Goal: Task Accomplishment & Management: Use online tool/utility

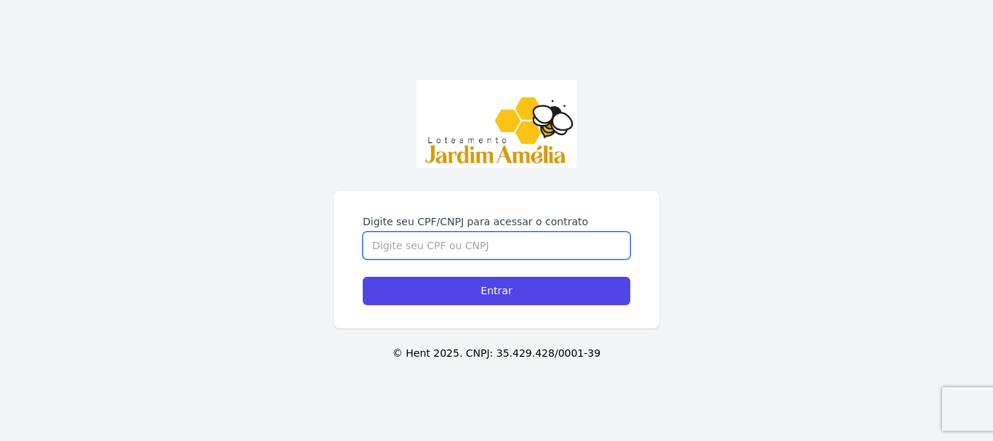
click at [446, 252] on input "Digite seu CPF/CNPJ para acessar o contrato" at bounding box center [496, 246] width 267 height 28
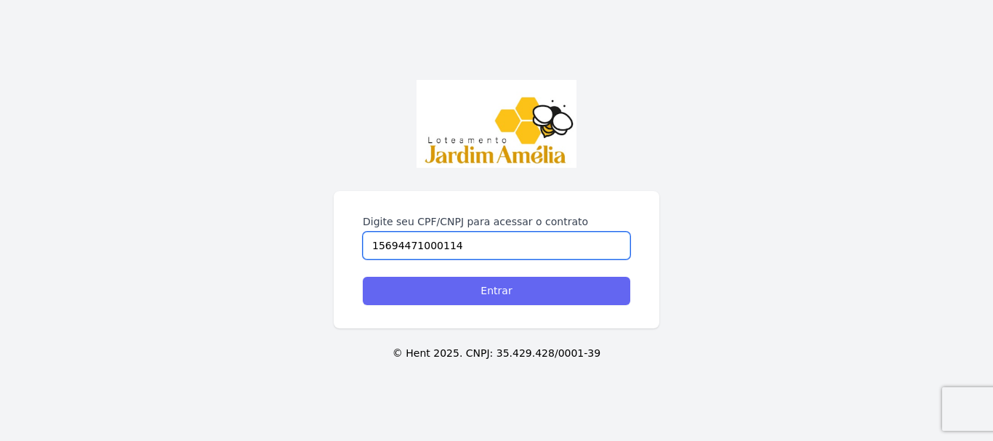
type input "15694471000114"
click at [477, 284] on input "Entrar" at bounding box center [496, 291] width 267 height 28
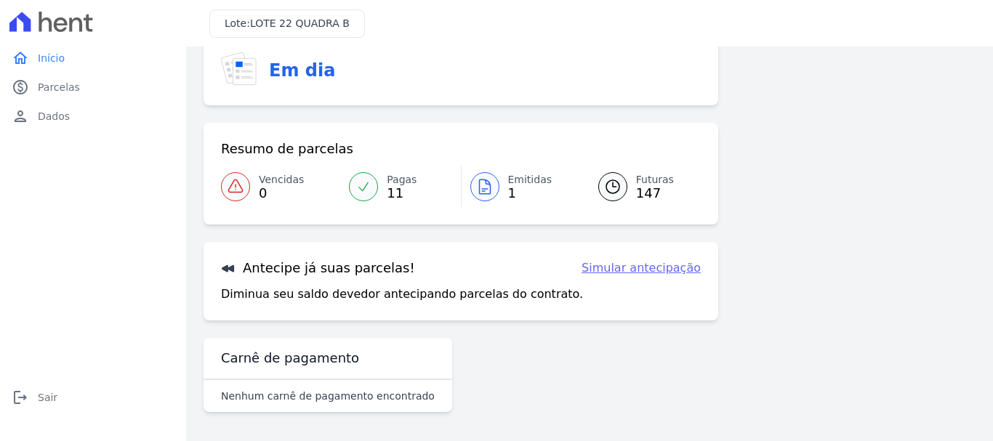
scroll to position [58, 0]
click at [666, 268] on link "Simular antecipação" at bounding box center [640, 267] width 119 height 17
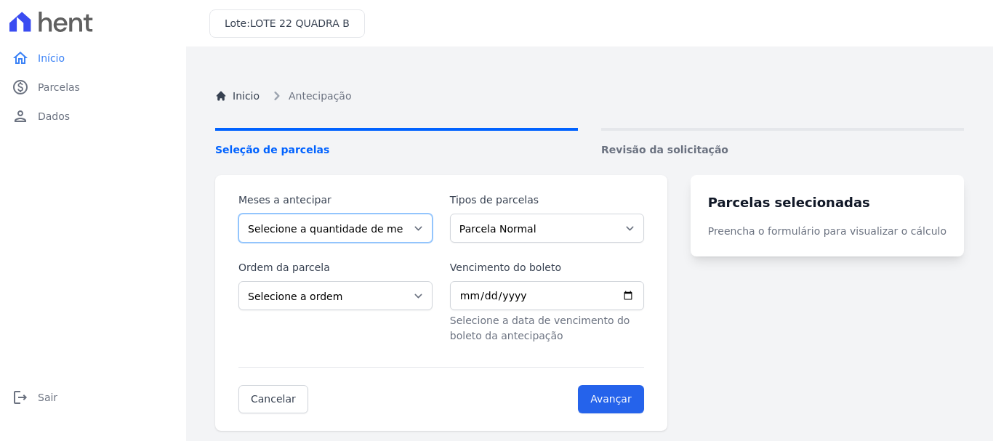
click at [342, 227] on select "Selecione a quantidade de meses a antecipar 1 2 3 4 5 6 7 8 9 10 11 12 13 14 15…" at bounding box center [335, 228] width 194 height 29
select select "4"
click at [238, 214] on select "Selecione a quantidade de meses a antecipar 1 2 3 4 5 6 7 8 9 10 11 12 13 14 15…" at bounding box center [335, 228] width 194 height 29
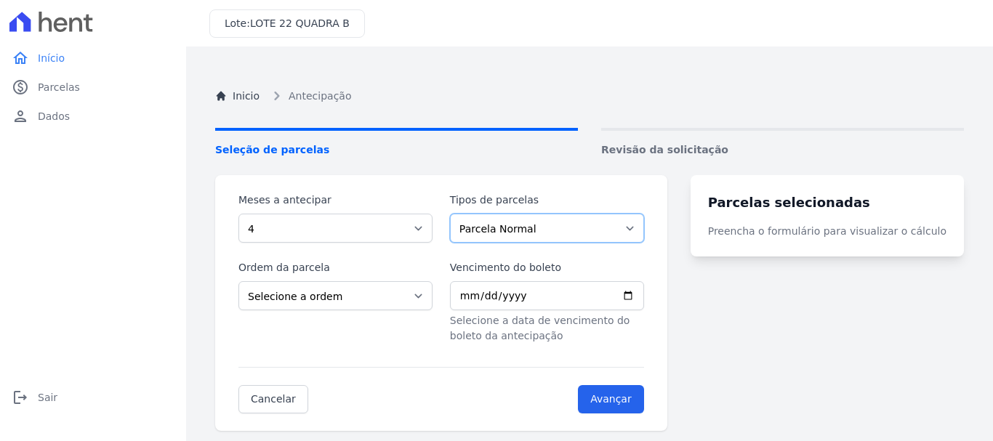
click at [565, 225] on select "Parcela Normal" at bounding box center [547, 228] width 194 height 29
click at [459, 214] on select "Parcela Normal" at bounding box center [547, 228] width 194 height 29
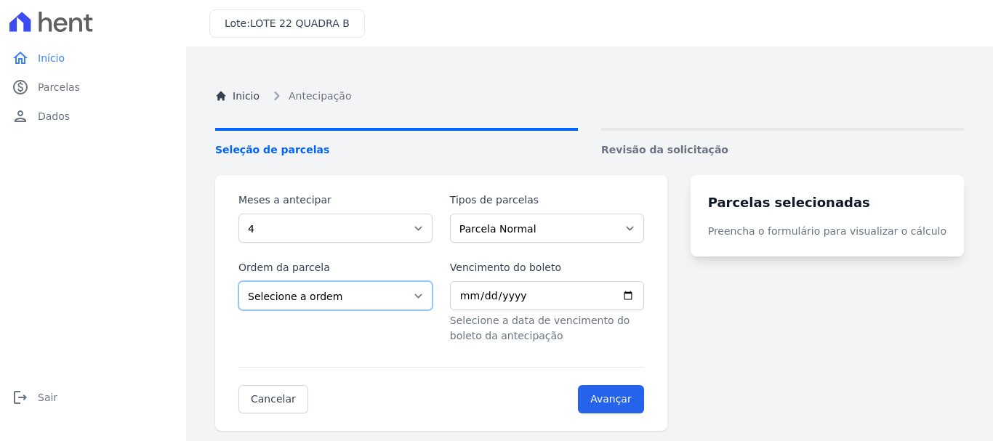
click at [387, 291] on select "Selecione a ordem Últimas parcelas Primeiras parcelas" at bounding box center [335, 295] width 194 height 29
select select "ending"
click at [238, 281] on select "Selecione a ordem Últimas parcelas Primeiras parcelas" at bounding box center [335, 295] width 194 height 29
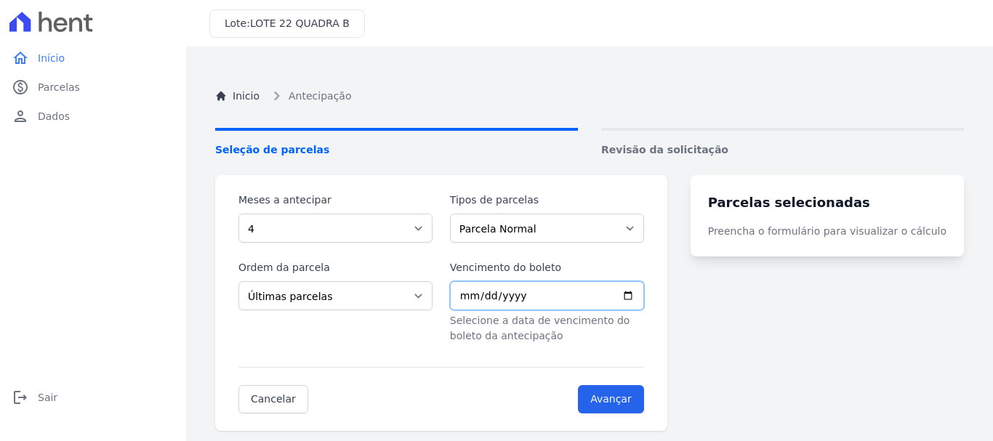
click at [644, 297] on input "Vencimento do boleto" at bounding box center [547, 295] width 194 height 29
click at [644, 292] on input "Vencimento do boleto" at bounding box center [547, 295] width 194 height 29
type input "2025-09-30"
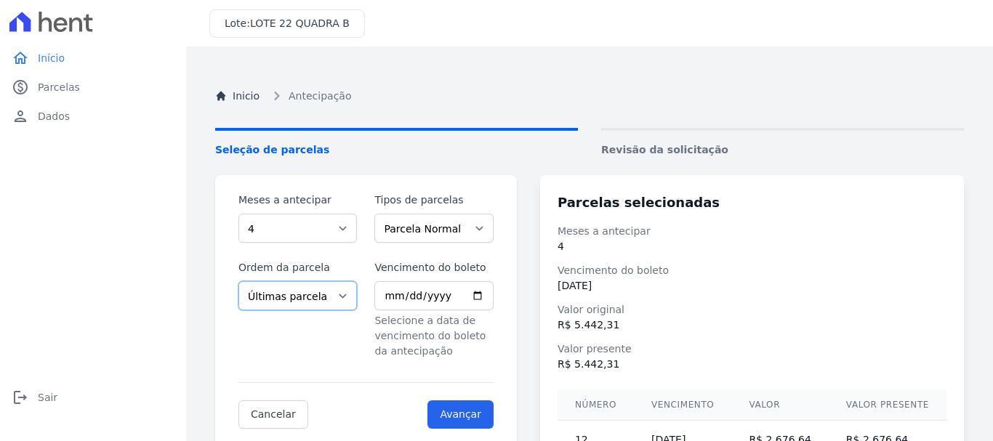
click at [344, 293] on select "Selecione a ordem Últimas parcelas Primeiras parcelas" at bounding box center [297, 295] width 118 height 29
select select "beginning"
click at [238, 281] on select "Selecione a ordem Últimas parcelas Primeiras parcelas" at bounding box center [297, 295] width 118 height 29
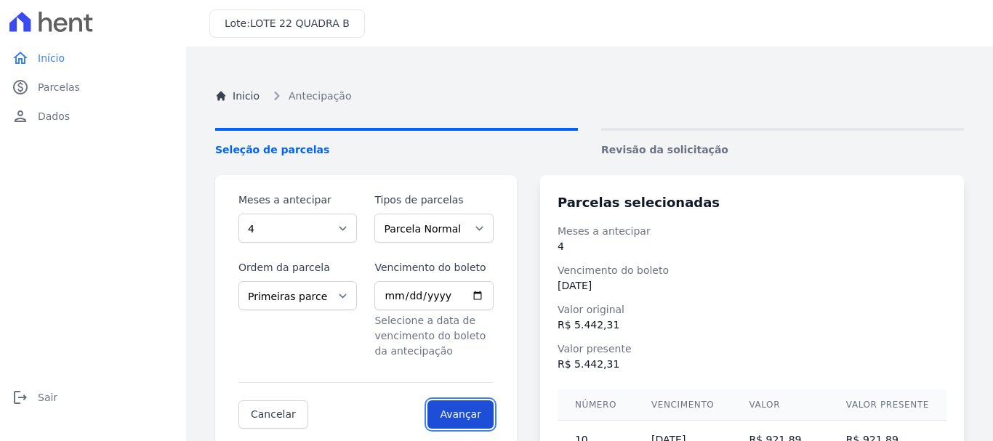
click at [469, 411] on input "Avançar" at bounding box center [460, 414] width 66 height 28
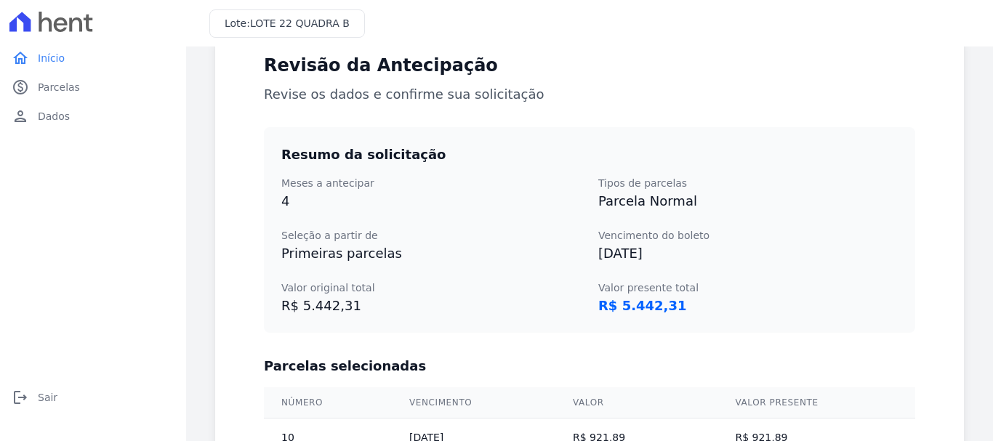
scroll to position [145, 0]
click at [57, 64] on span "Início" at bounding box center [51, 58] width 27 height 15
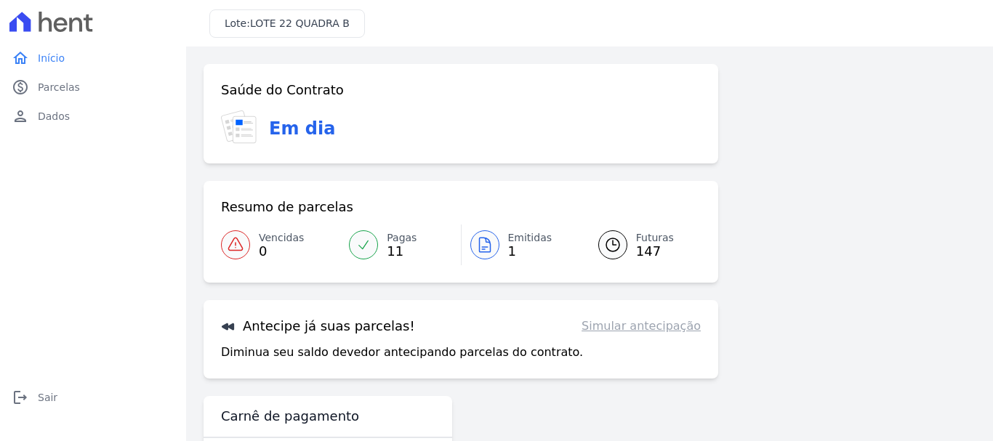
scroll to position [58, 0]
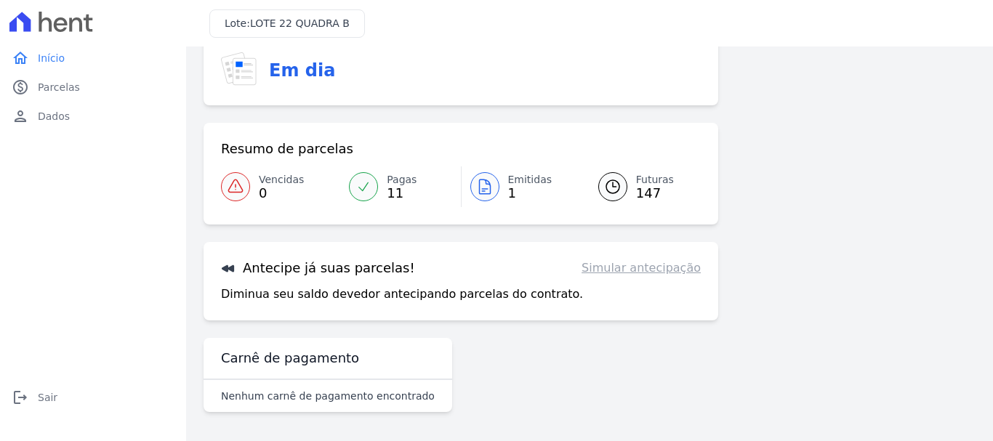
click at [487, 188] on icon at bounding box center [484, 186] width 17 height 17
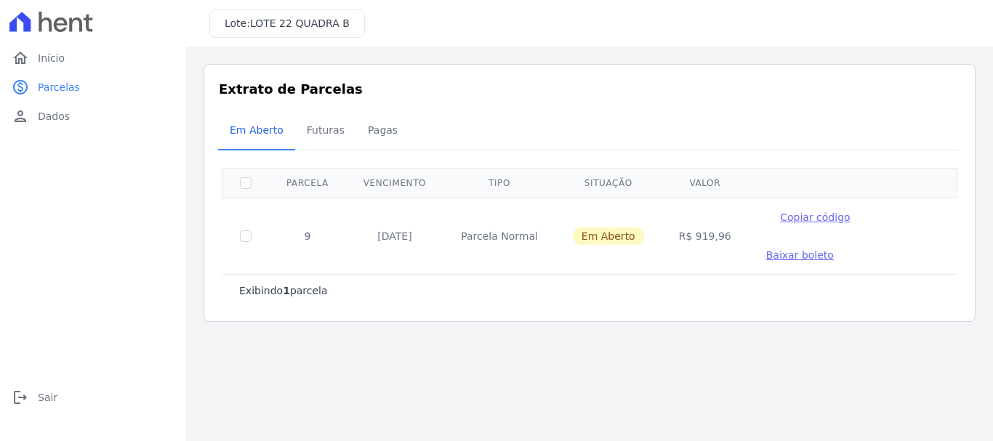
click at [834, 249] on span "Baixar boleto" at bounding box center [800, 255] width 68 height 12
click at [59, 63] on span "Início" at bounding box center [51, 58] width 27 height 15
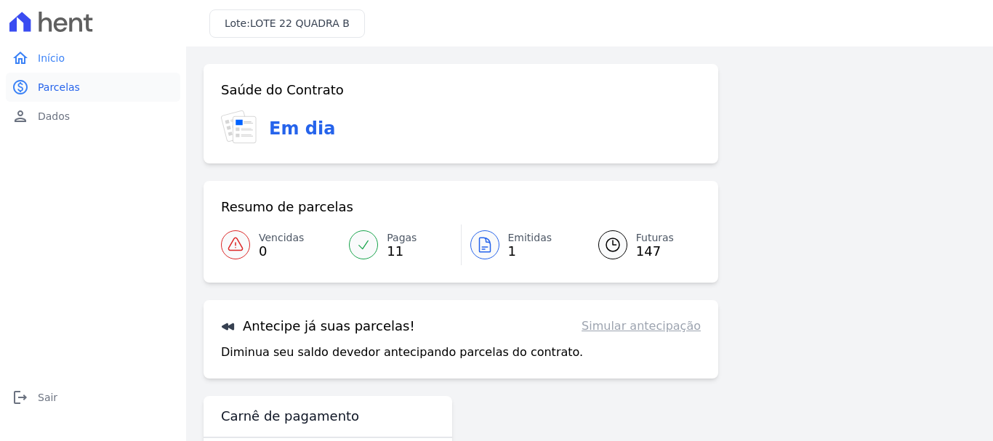
click at [53, 89] on span "Parcelas" at bounding box center [59, 87] width 42 height 15
